Goal: Task Accomplishment & Management: Manage account settings

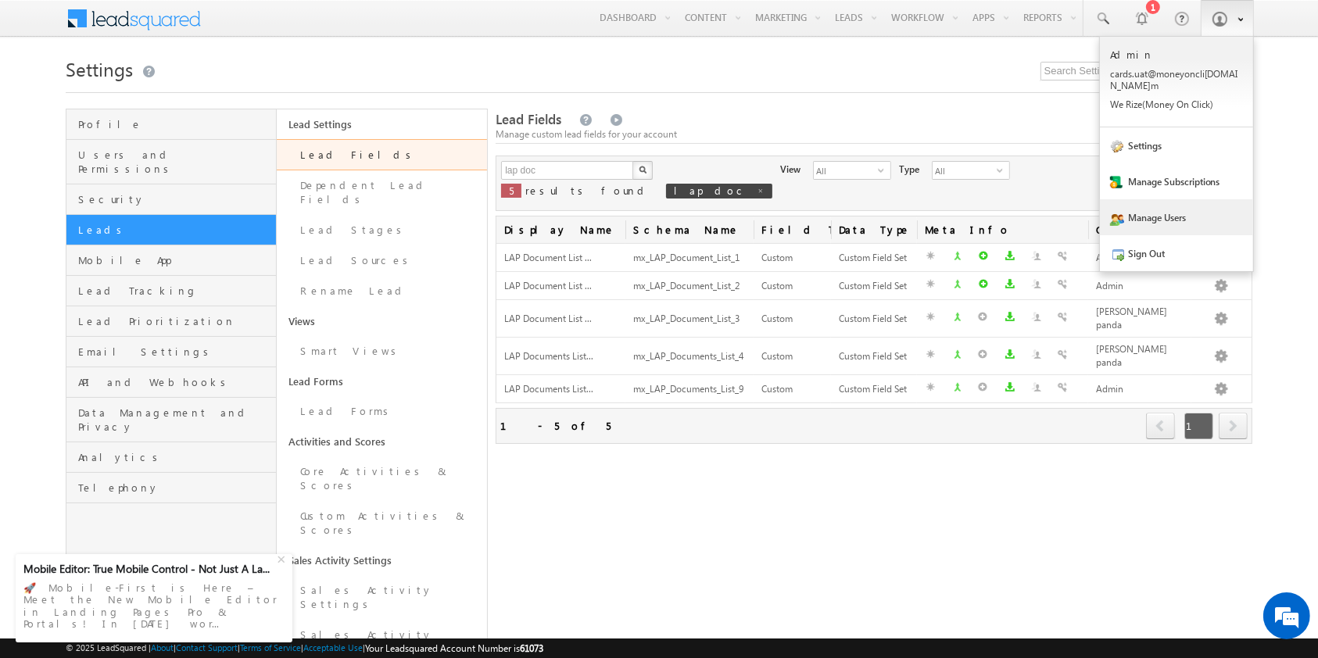
click at [1173, 208] on link "Manage Users" at bounding box center [1176, 217] width 153 height 36
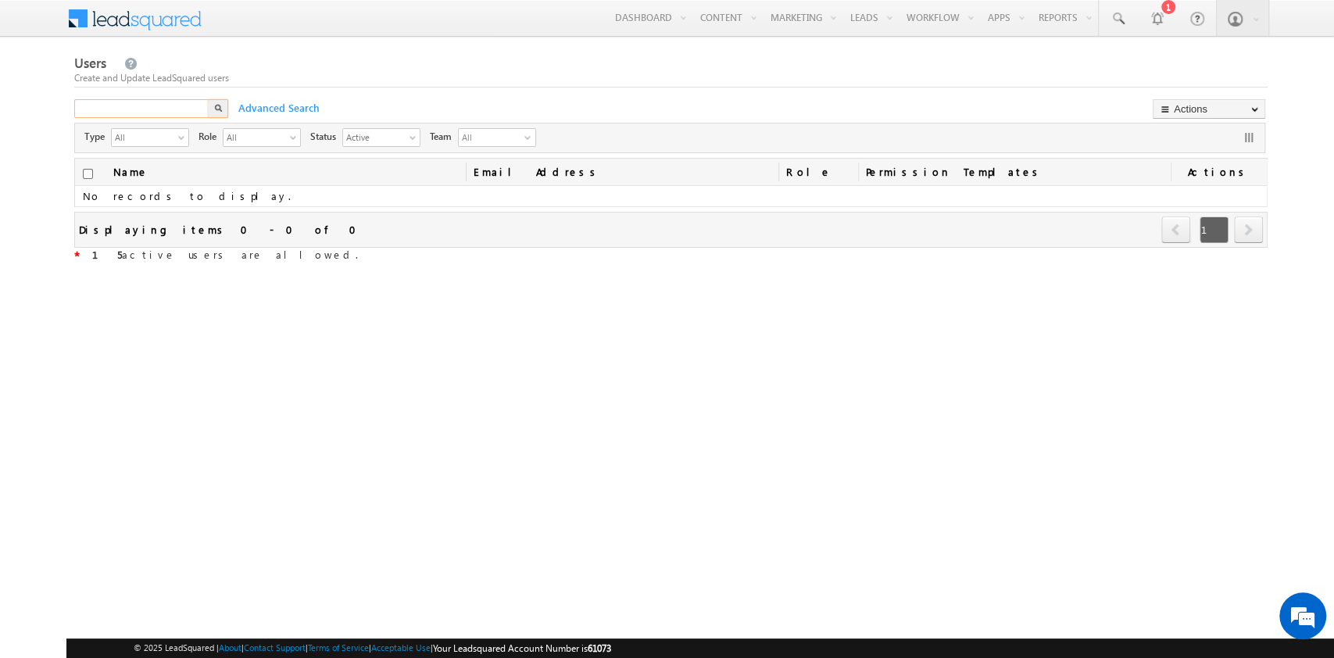
paste input "[EMAIL_ADDRESS][DOMAIN_NAME]"
click at [111, 110] on input "[EMAIL_ADDRESS][DOMAIN_NAME]" at bounding box center [142, 108] width 136 height 19
type input "[EMAIL_ADDRESS][DOMAIN_NAME]"
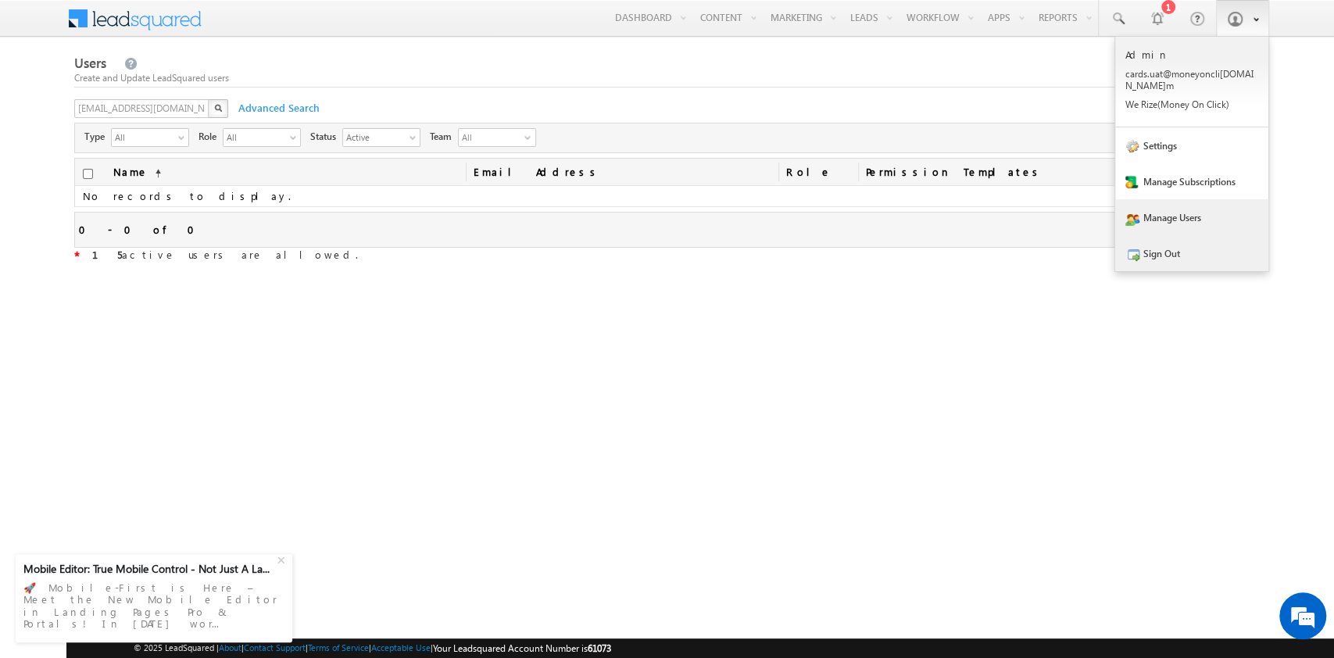
click at [1163, 252] on link "Sign Out" at bounding box center [1191, 253] width 153 height 36
